Goal: Task Accomplishment & Management: Use online tool/utility

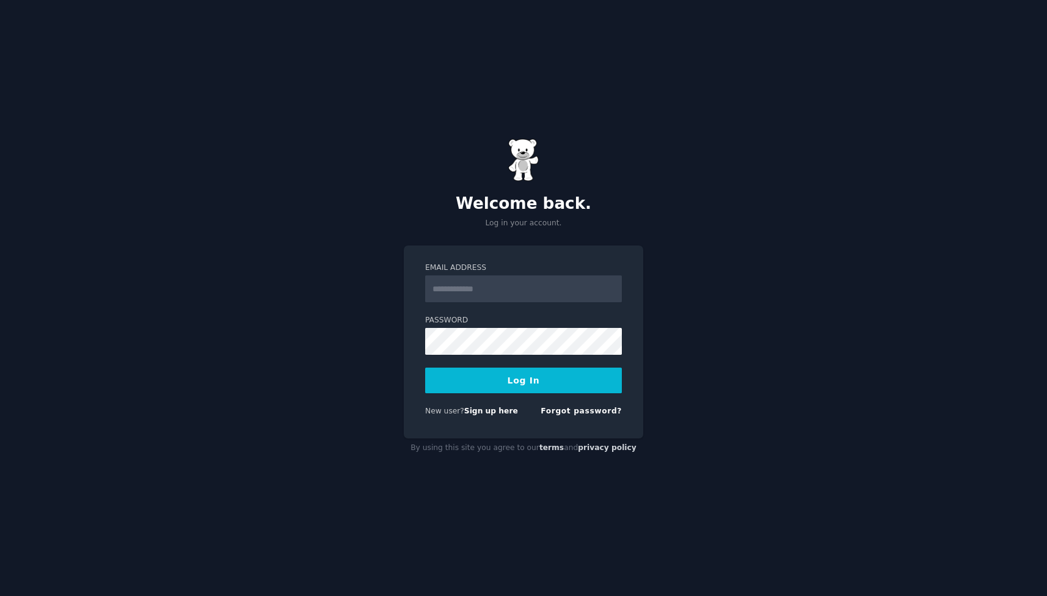
click at [512, 289] on input "Email Address" at bounding box center [523, 289] width 197 height 27
type input "**********"
click at [508, 375] on button "Log In" at bounding box center [523, 381] width 197 height 26
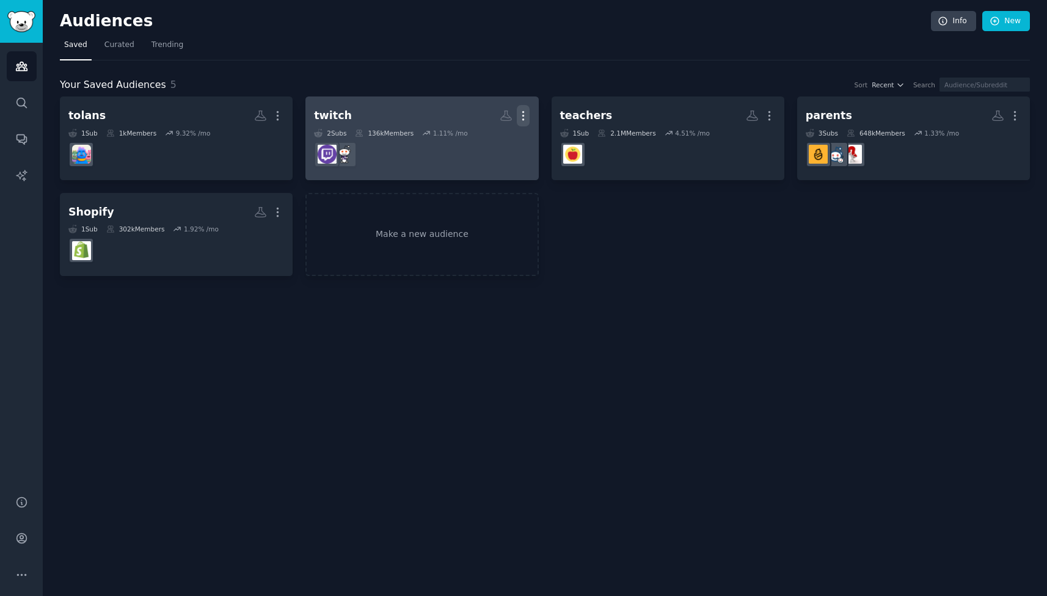
click at [529, 116] on icon "button" at bounding box center [523, 115] width 13 height 13
click at [501, 144] on p "Delete" at bounding box center [490, 141] width 28 height 13
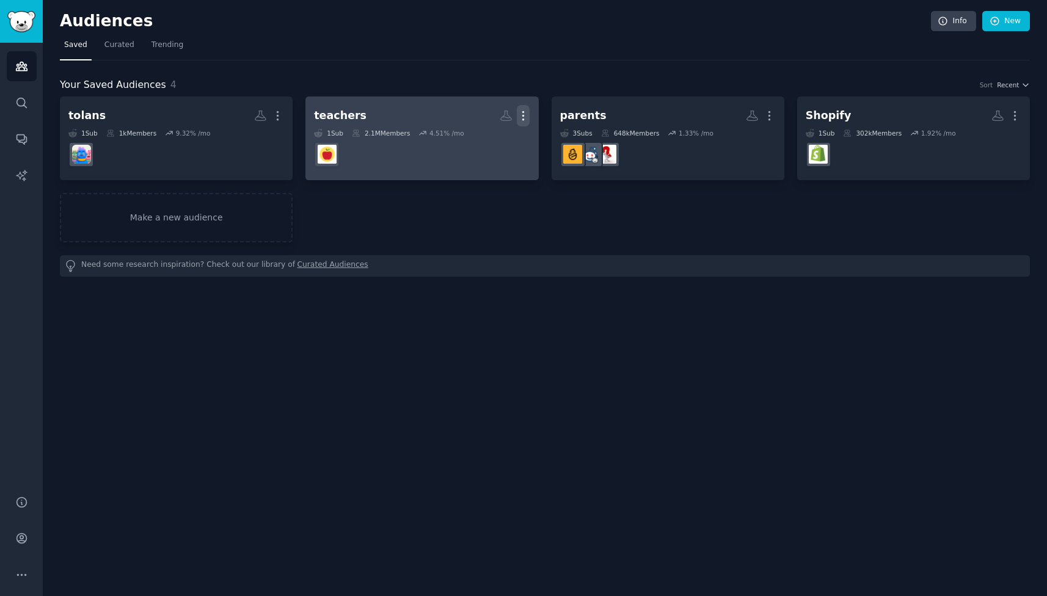
click at [529, 121] on icon "button" at bounding box center [523, 115] width 13 height 13
click at [490, 150] on div "Delete" at bounding box center [482, 142] width 58 height 26
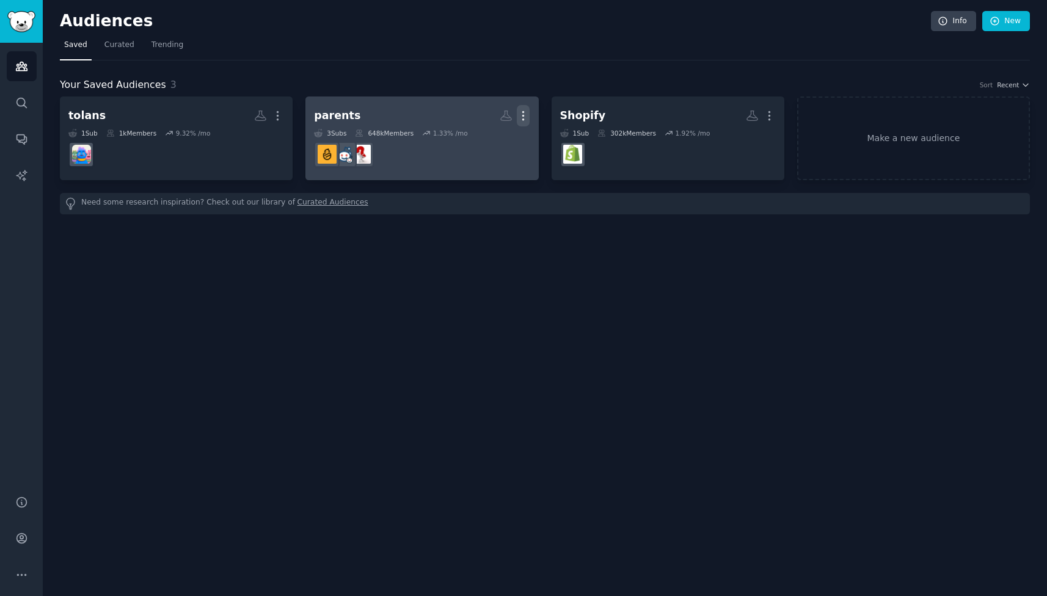
click at [522, 119] on icon "button" at bounding box center [523, 115] width 13 height 13
click at [493, 148] on div "Delete" at bounding box center [482, 142] width 58 height 26
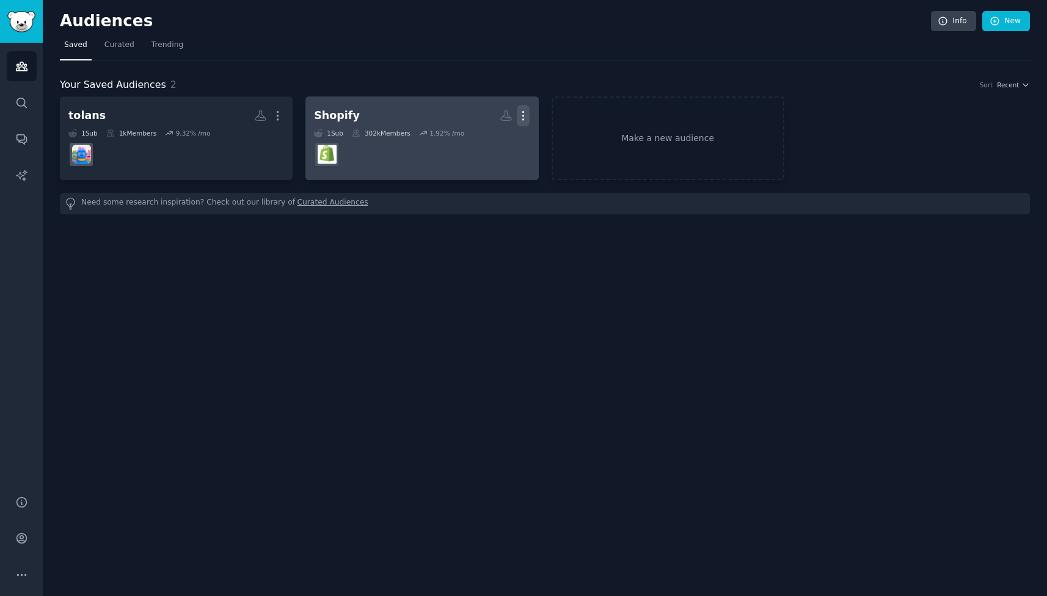
click at [525, 117] on icon "button" at bounding box center [523, 115] width 13 height 13
click at [502, 147] on p "Delete" at bounding box center [490, 141] width 28 height 13
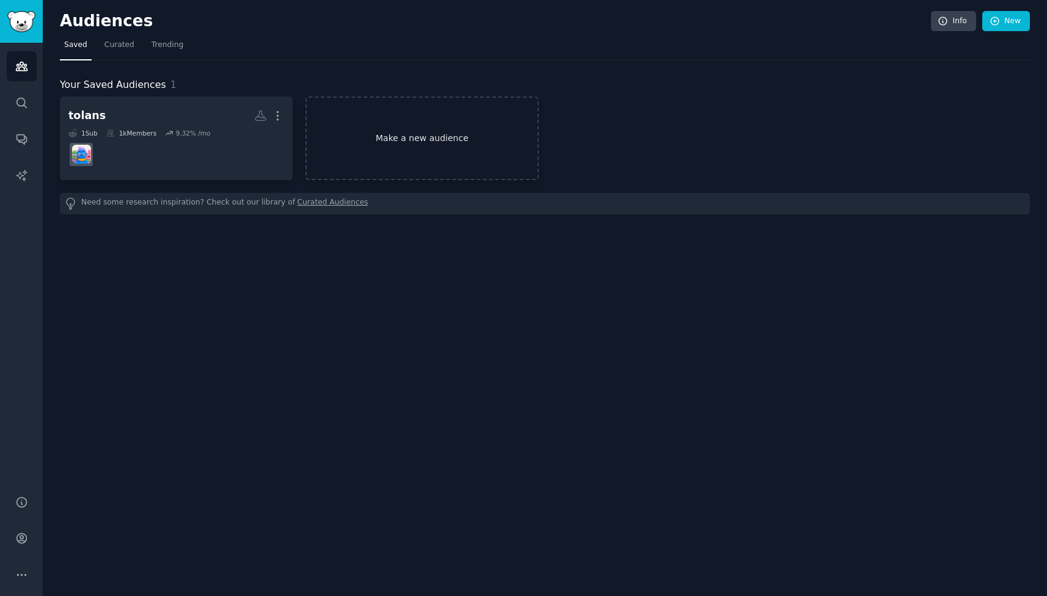
click at [431, 136] on link "Make a new audience" at bounding box center [422, 139] width 233 height 84
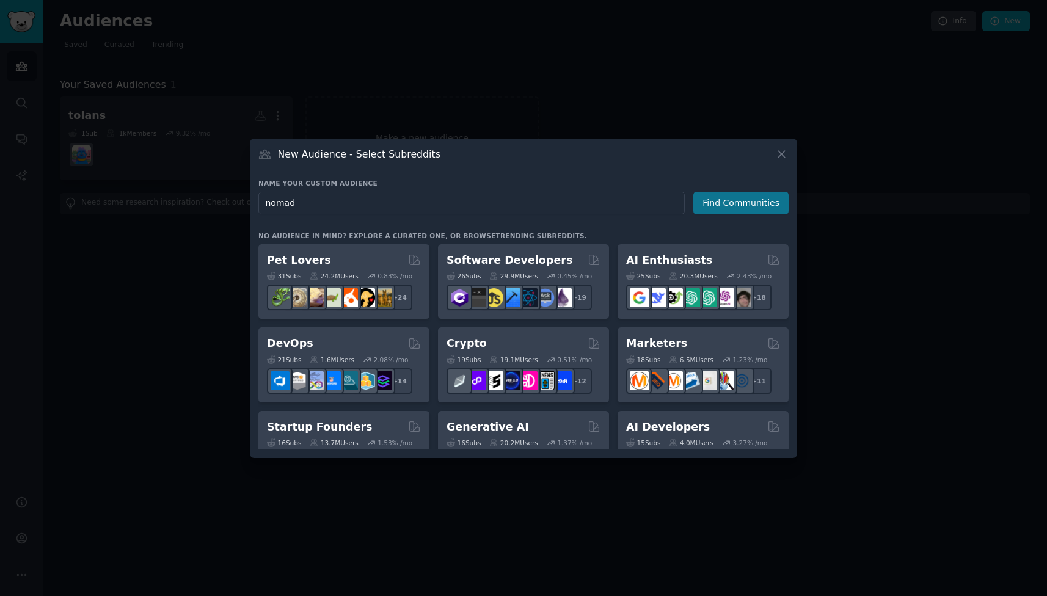
type input "nomad"
click at [710, 213] on button "Find Communities" at bounding box center [741, 203] width 95 height 23
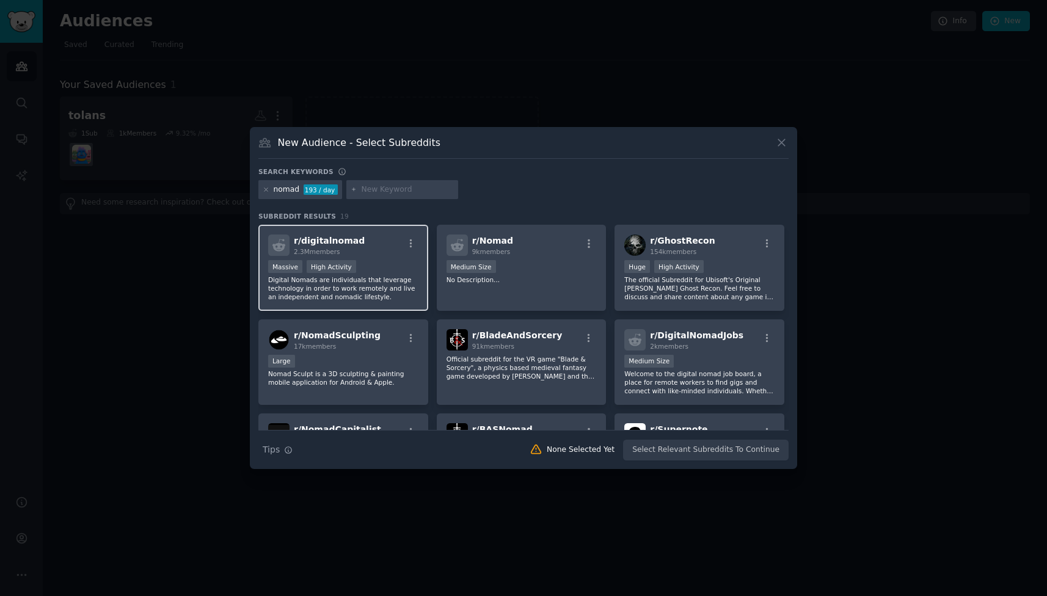
click at [381, 244] on div "r/ digitalnomad 2.3M members" at bounding box center [343, 245] width 150 height 21
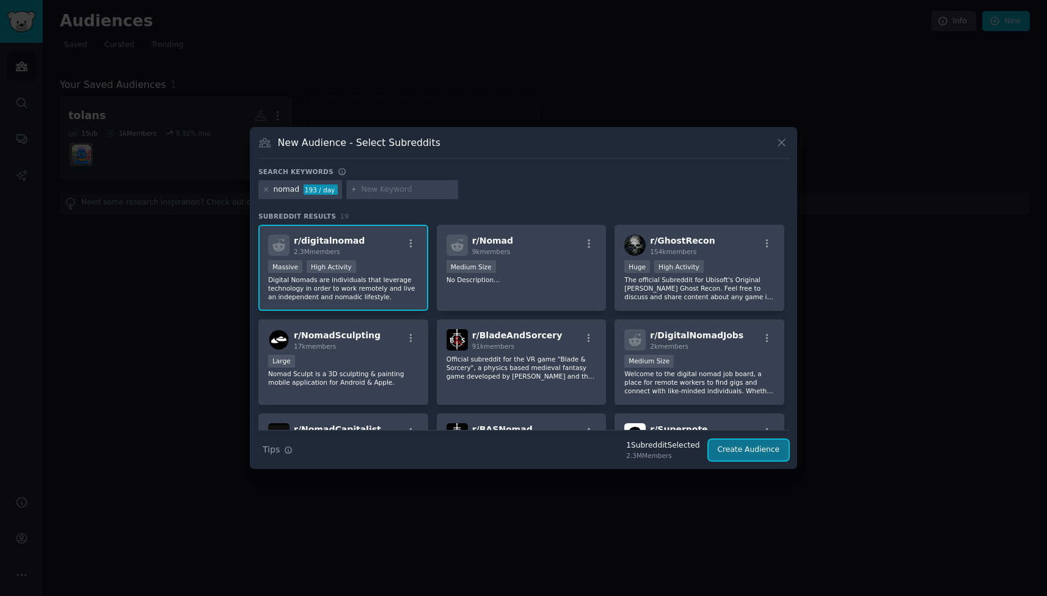
click at [732, 456] on button "Create Audience" at bounding box center [749, 450] width 81 height 21
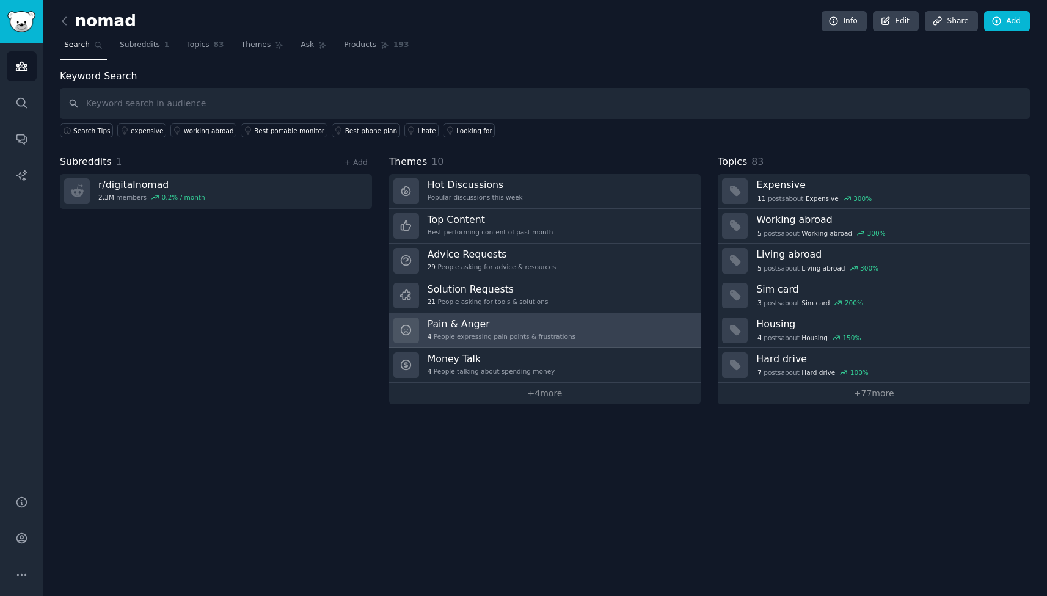
click at [535, 327] on h3 "Pain & Anger" at bounding box center [502, 324] width 148 height 13
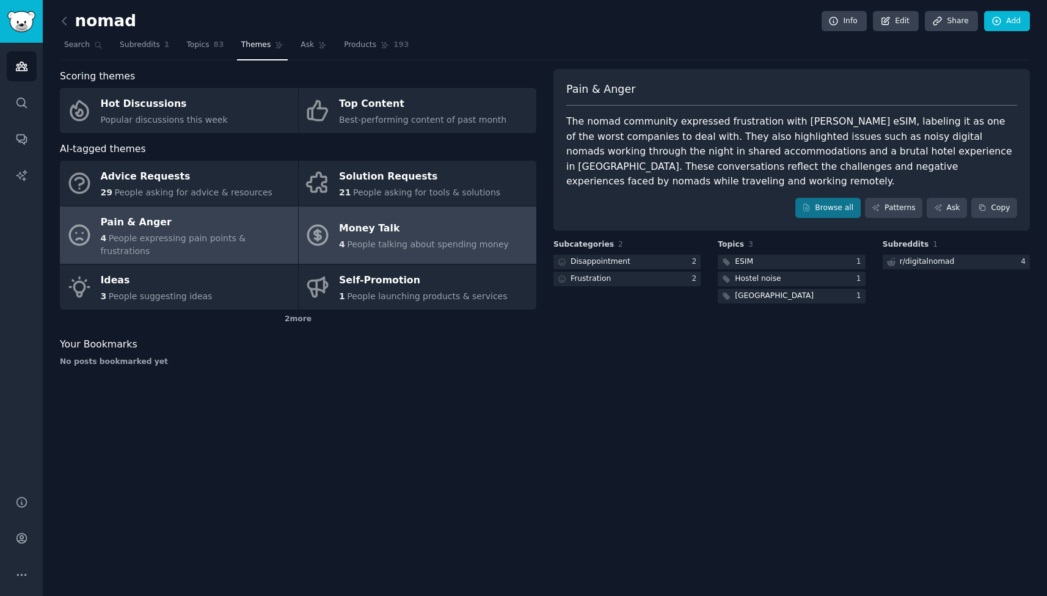
click at [469, 241] on span "People talking about spending money" at bounding box center [428, 245] width 162 height 10
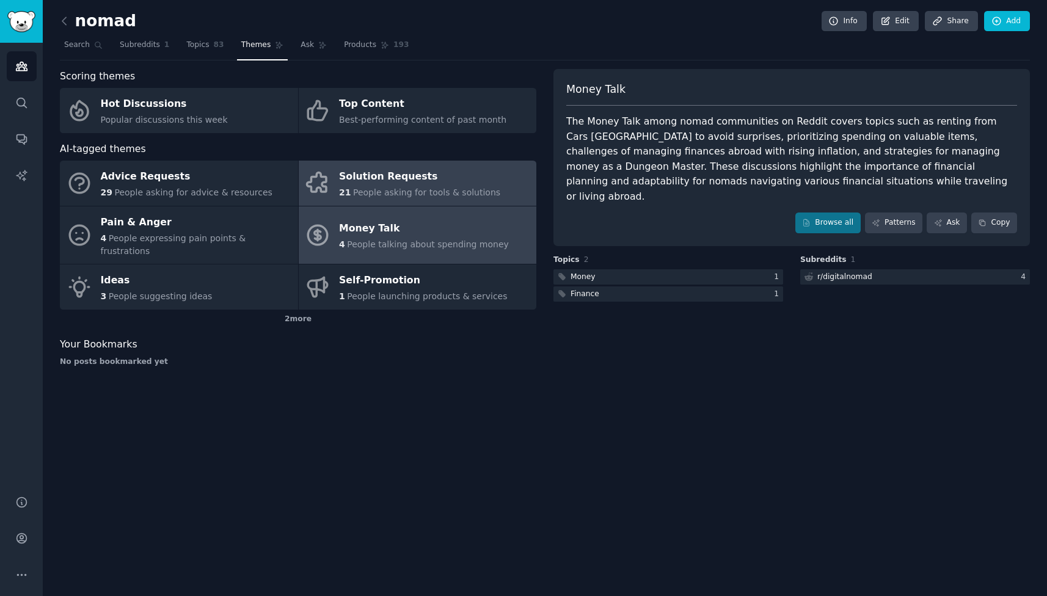
click at [464, 192] on span "People asking for tools & solutions" at bounding box center [426, 193] width 147 height 10
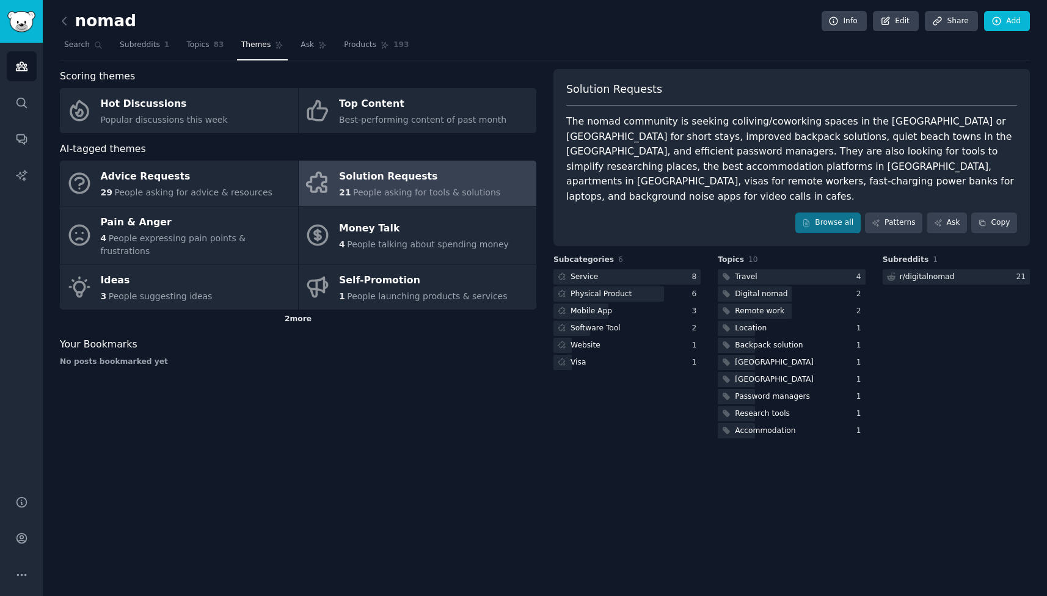
click at [309, 310] on div "2 more" at bounding box center [298, 320] width 477 height 20
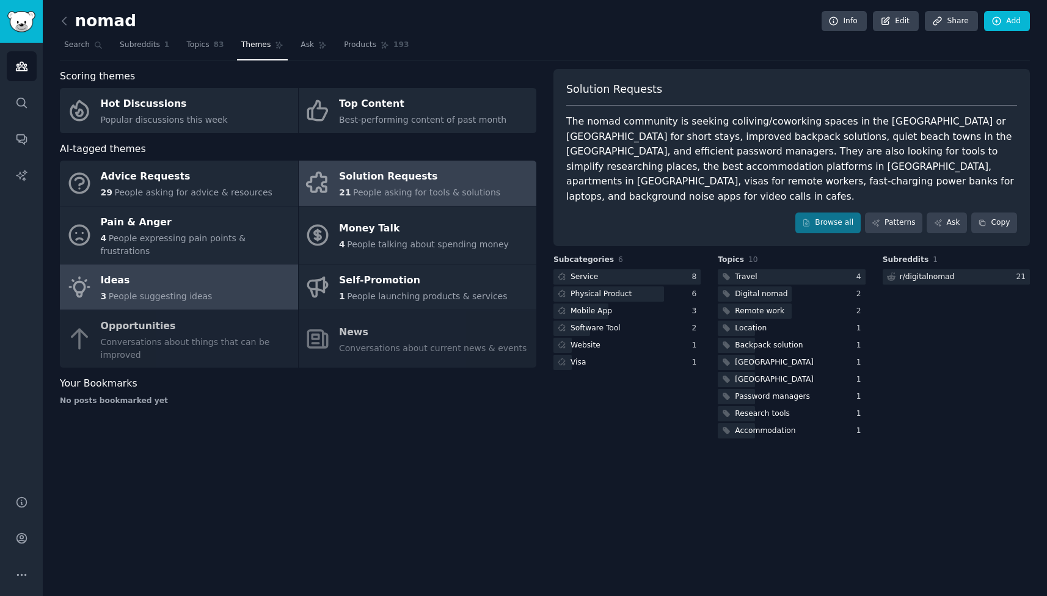
click at [259, 287] on link "Ideas 3 People suggesting ideas" at bounding box center [179, 287] width 238 height 45
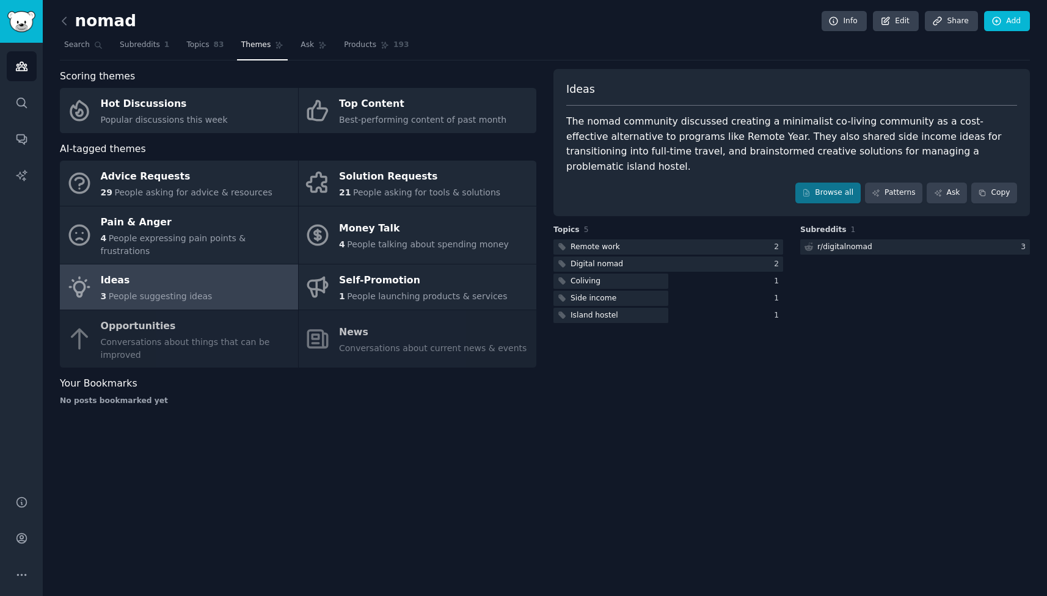
click at [378, 155] on div "AI-tagged themes" at bounding box center [298, 149] width 477 height 15
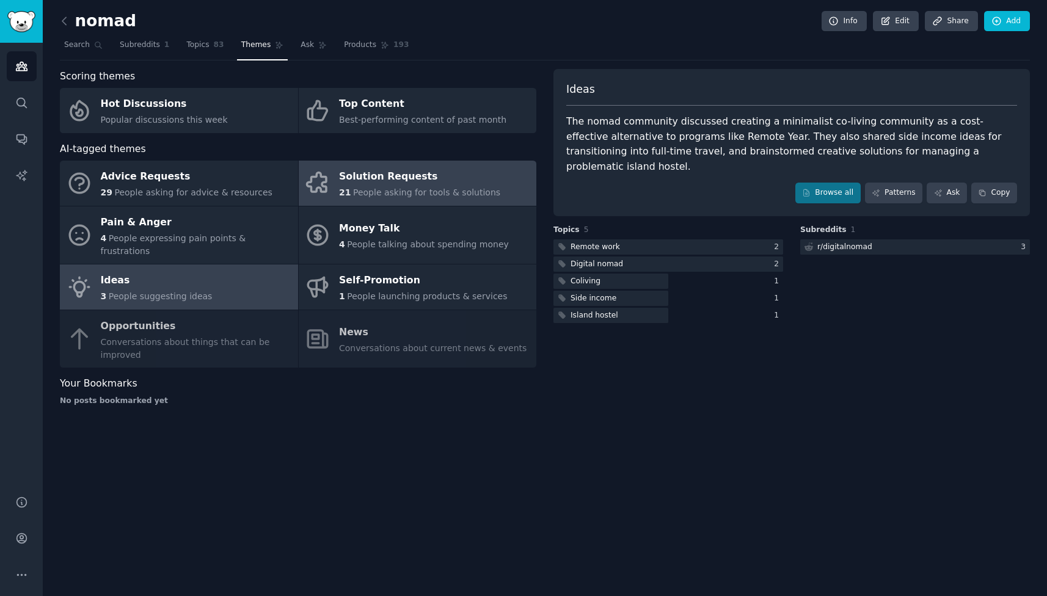
click at [377, 167] on div "Solution Requests" at bounding box center [419, 177] width 161 height 20
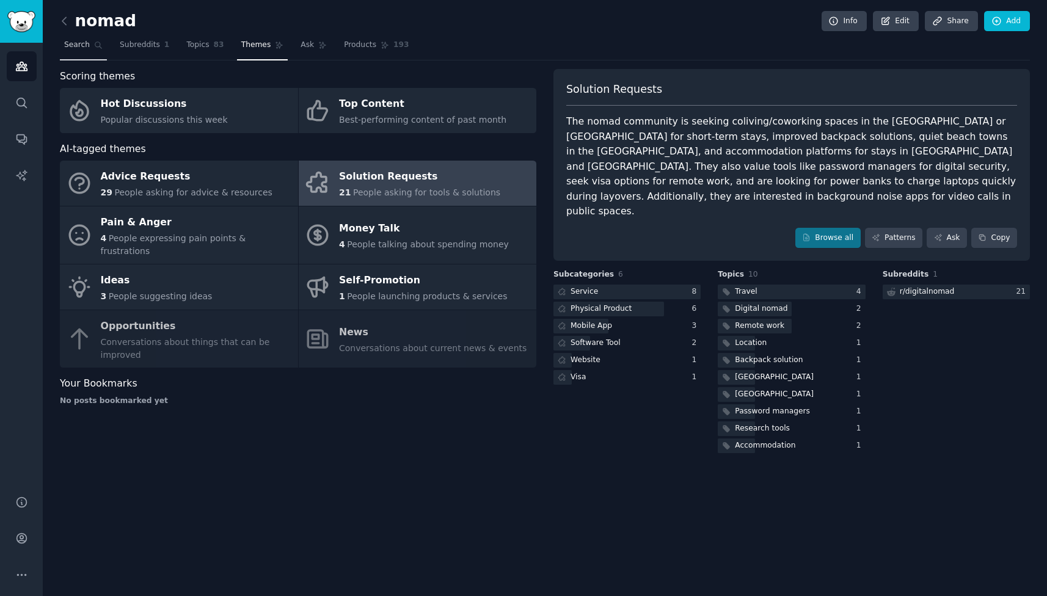
click at [92, 49] on link "Search" at bounding box center [83, 47] width 47 height 25
